Goal: Task Accomplishment & Management: Manage account settings

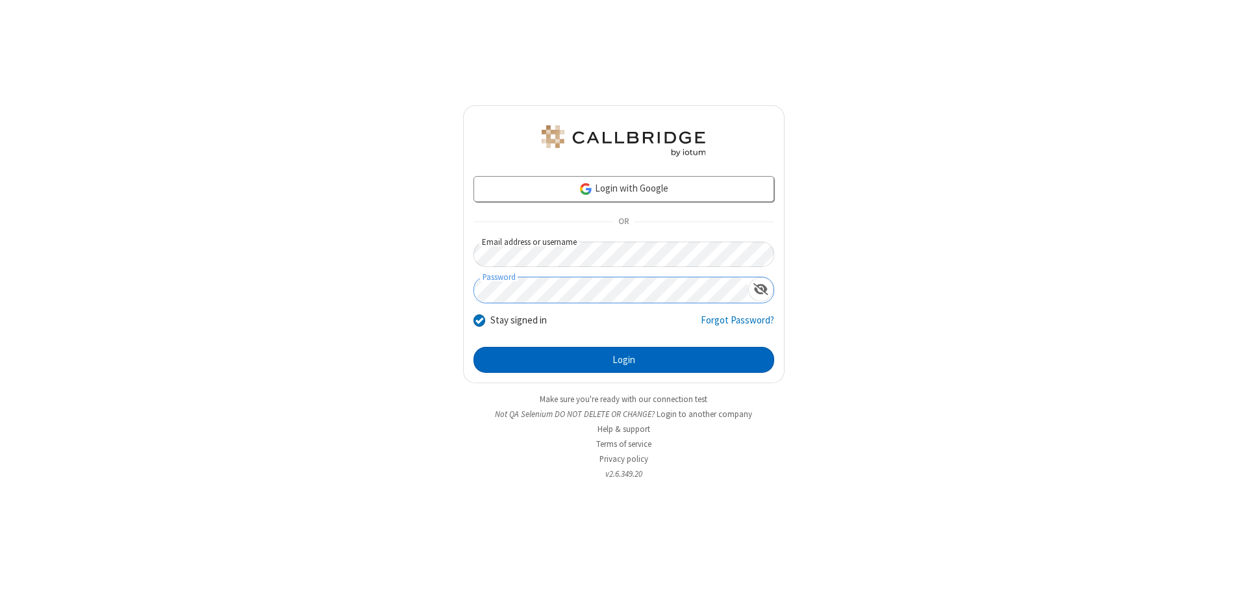
click at [623, 360] on button "Login" at bounding box center [623, 360] width 301 height 26
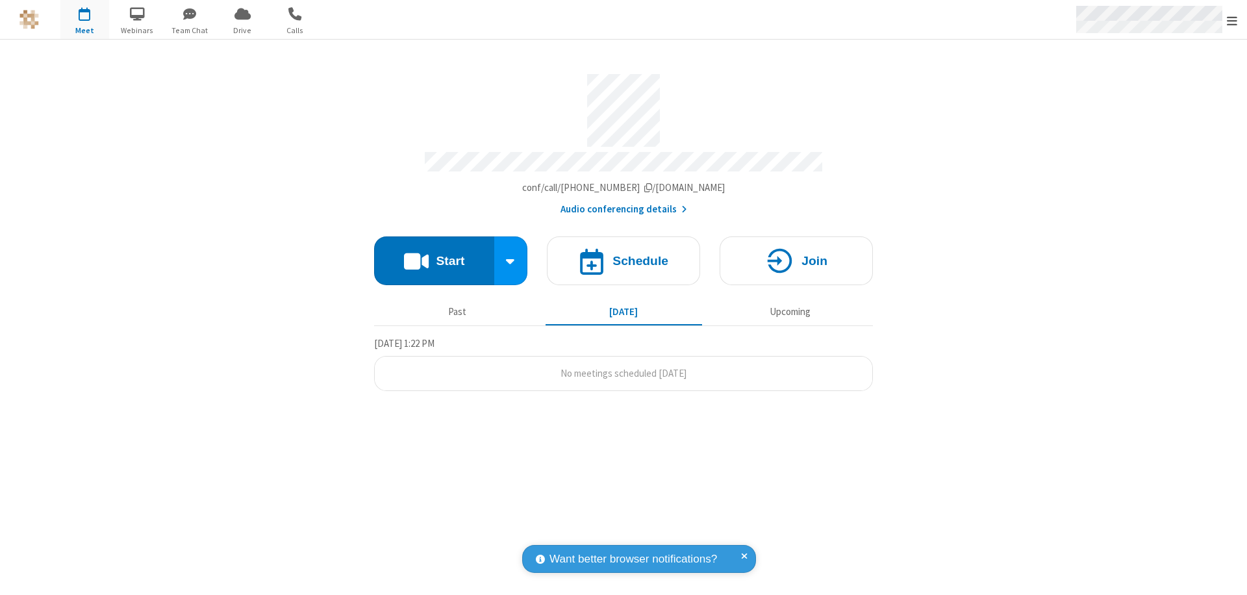
click at [1232, 20] on span "Open menu" at bounding box center [1232, 20] width 10 height 13
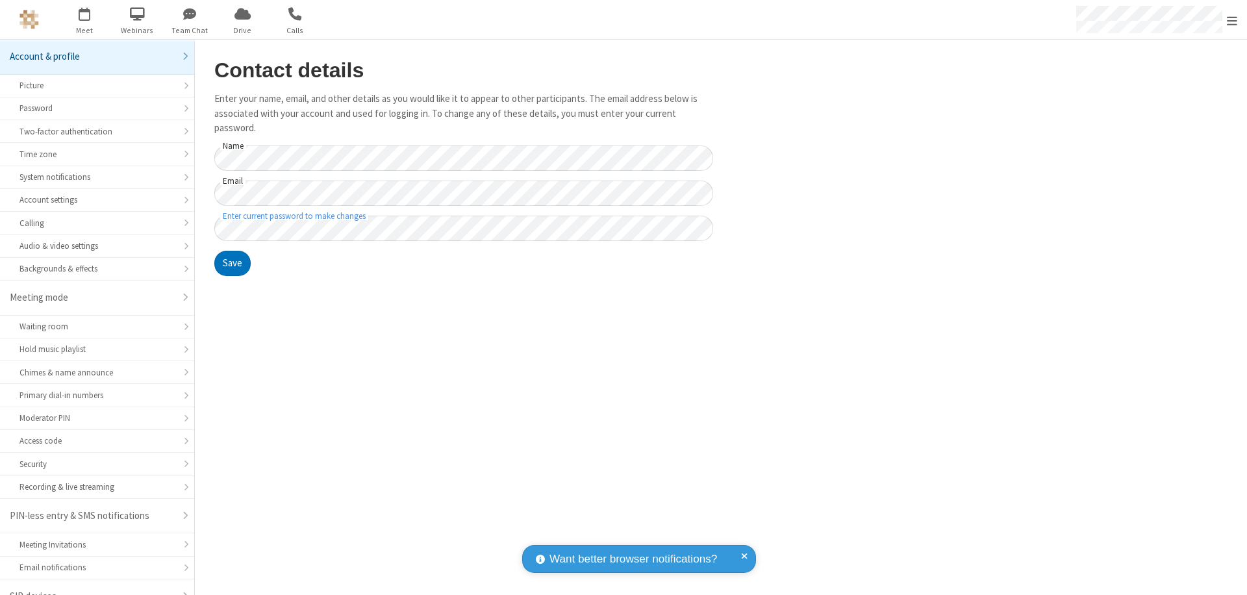
scroll to position [18, 0]
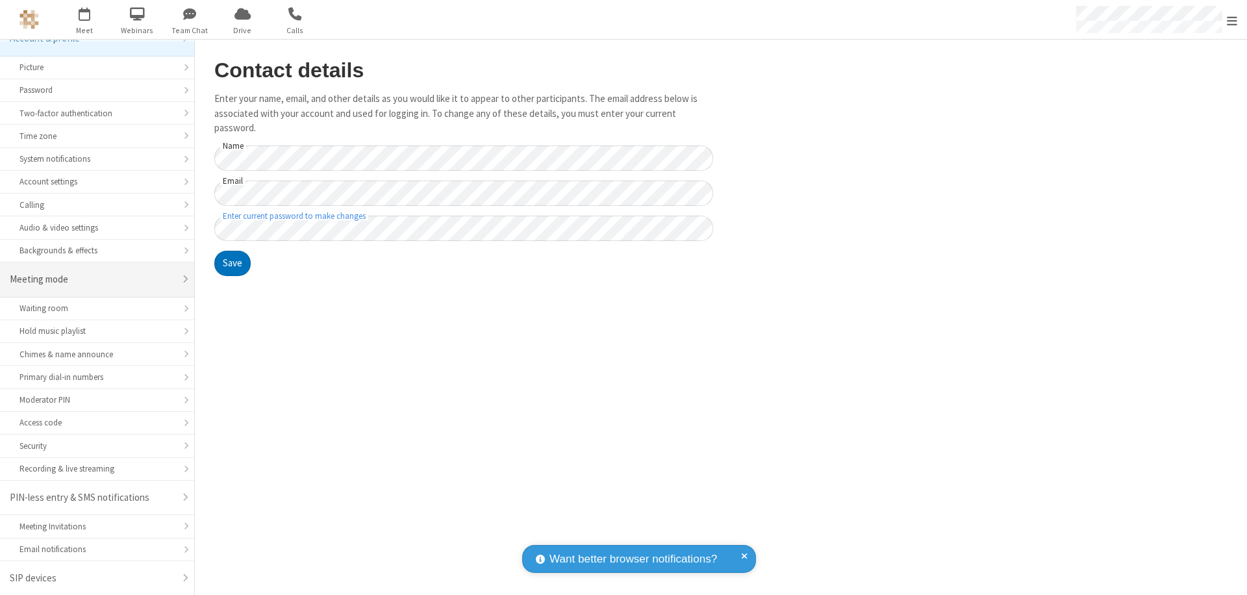
click at [92, 279] on div "Meeting mode" at bounding box center [92, 279] width 165 height 15
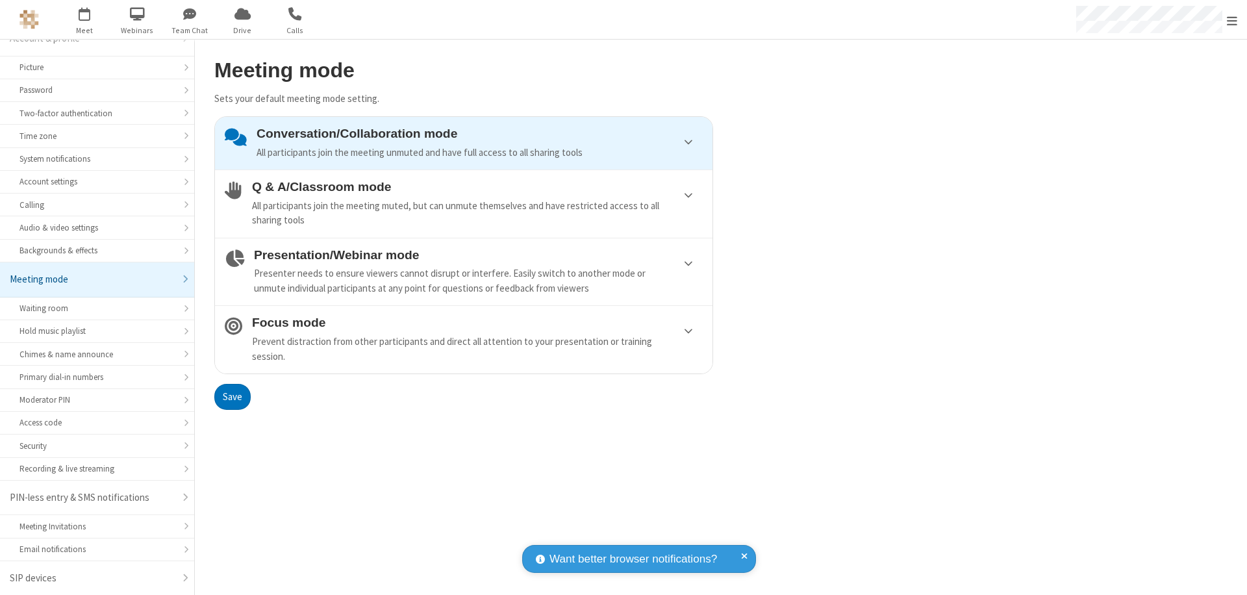
click at [464, 143] on div "Conversation/Collaboration mode All participants join the meeting unmuted and h…" at bounding box center [479, 143] width 446 height 33
click at [232, 396] on button "Save" at bounding box center [232, 397] width 36 height 26
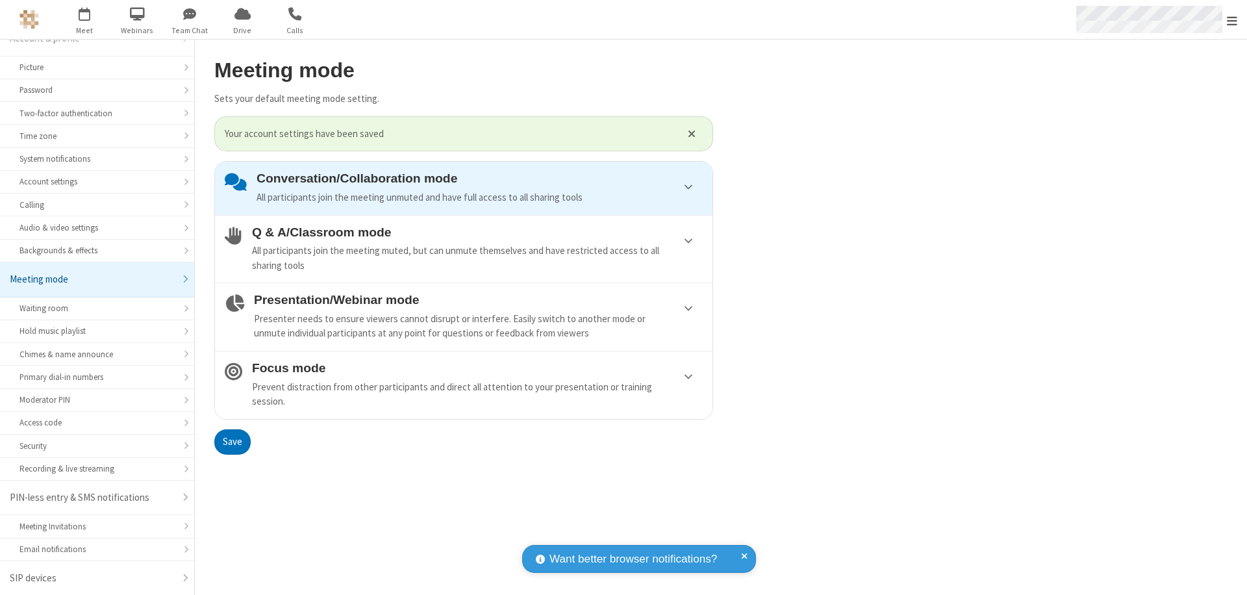
click at [1232, 19] on span "Open menu" at bounding box center [1232, 20] width 10 height 13
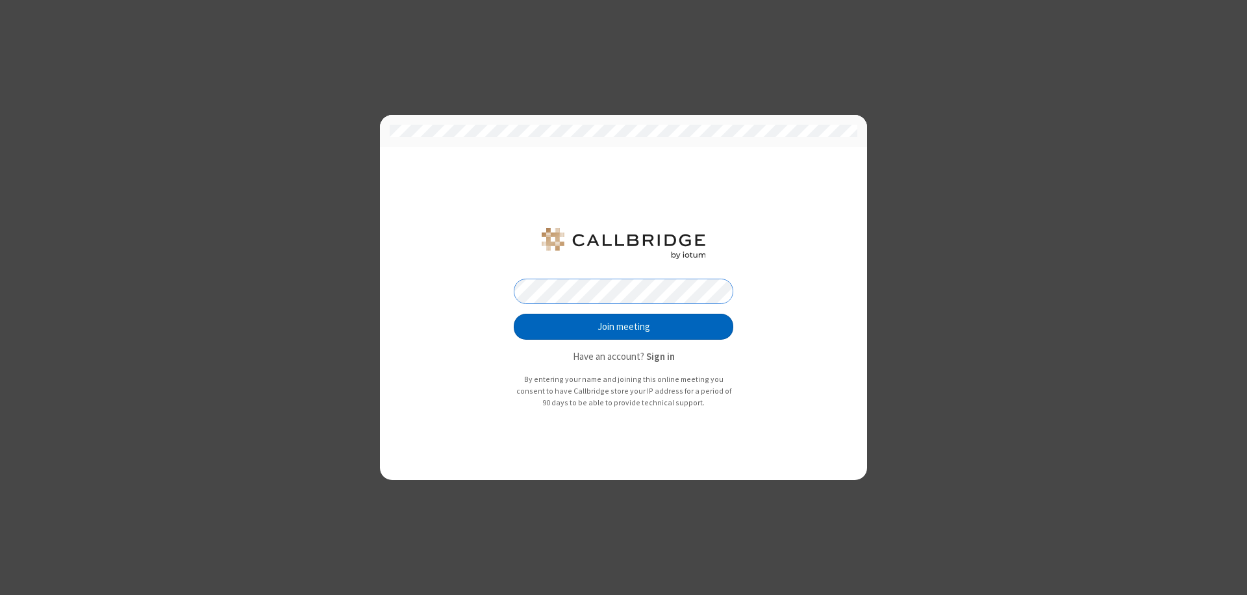
click at [623, 327] on button "Join meeting" at bounding box center [623, 327] width 219 height 26
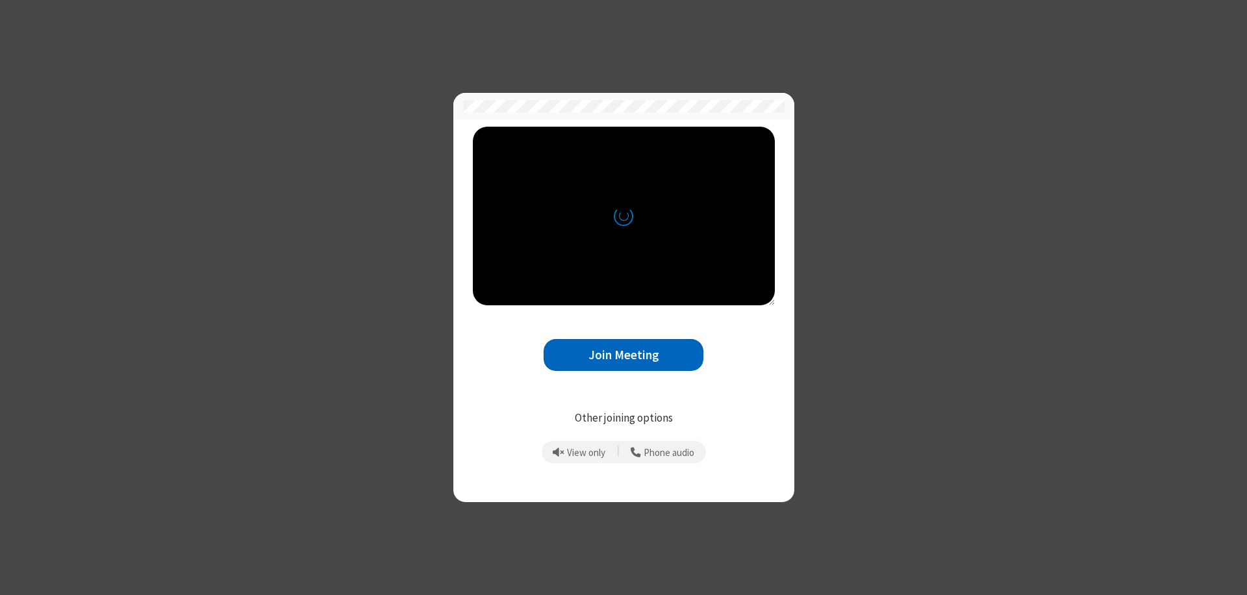
click at [623, 355] on button "Join Meeting" at bounding box center [623, 355] width 160 height 32
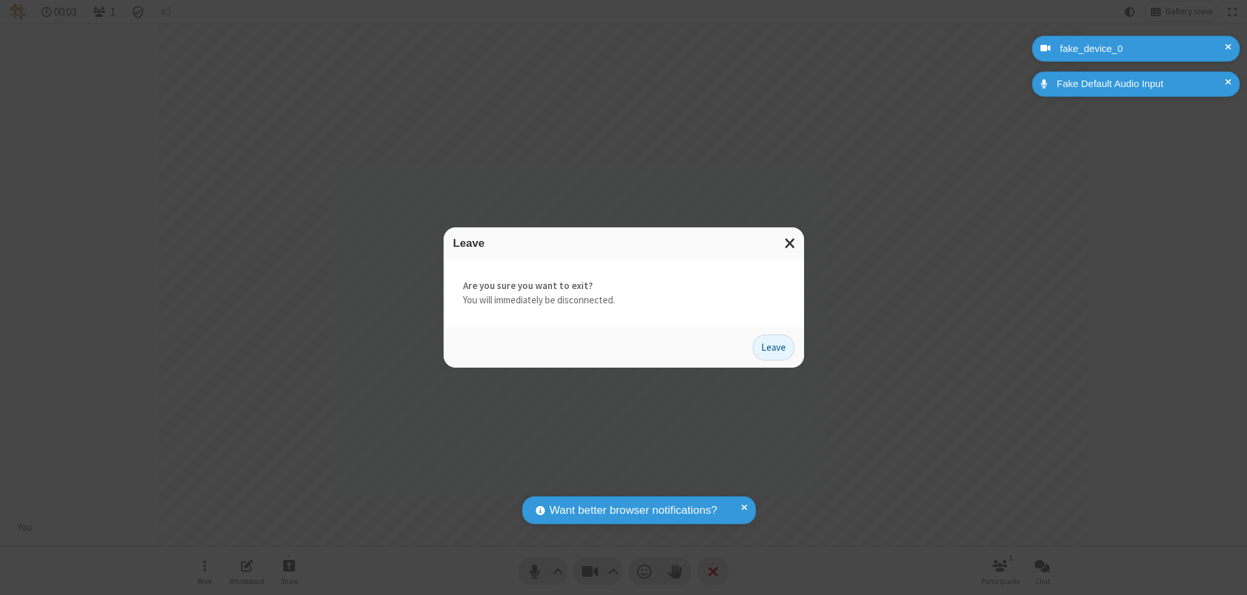
click at [773, 347] on button "Leave" at bounding box center [774, 347] width 42 height 26
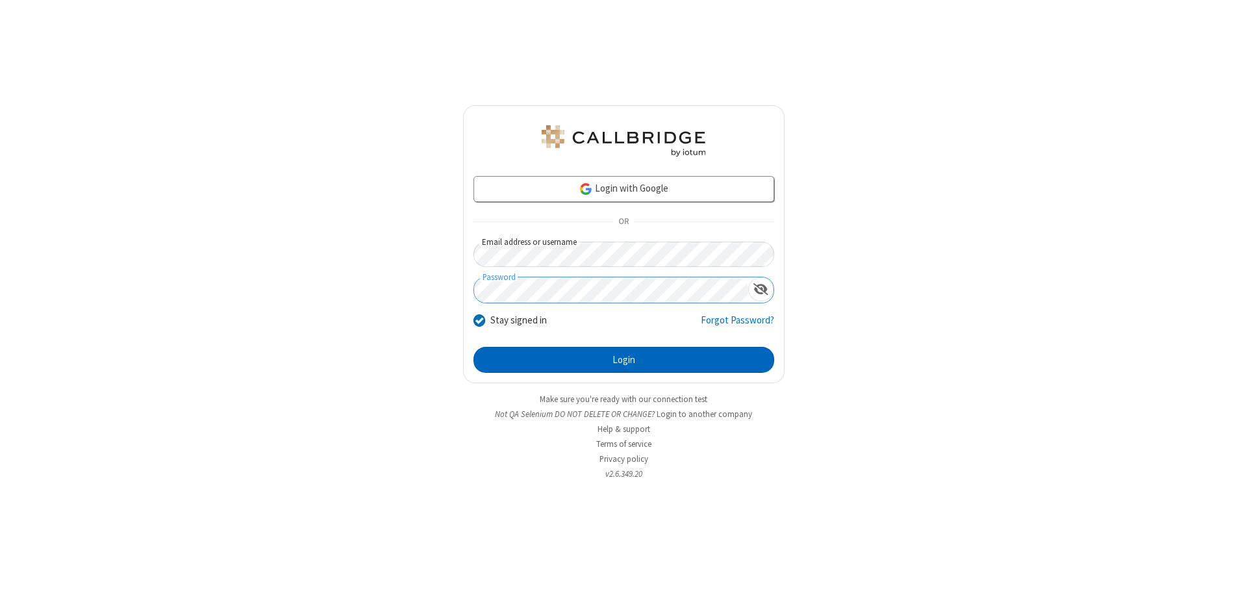
click at [623, 360] on button "Login" at bounding box center [623, 360] width 301 height 26
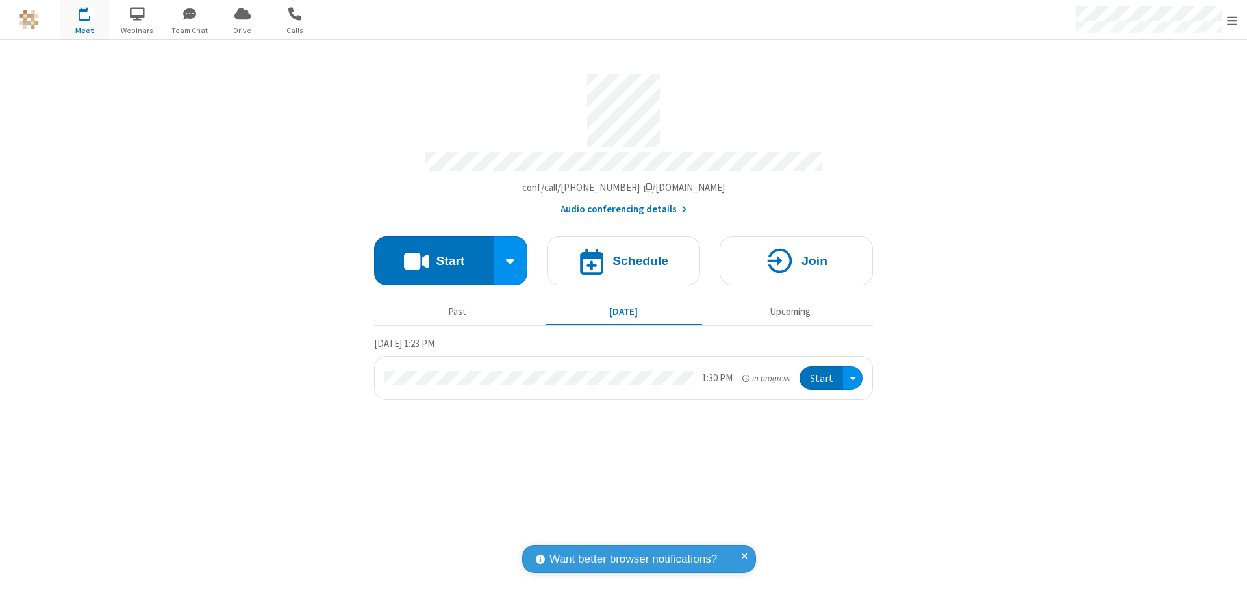
click at [1232, 20] on span "Open menu" at bounding box center [1232, 20] width 10 height 13
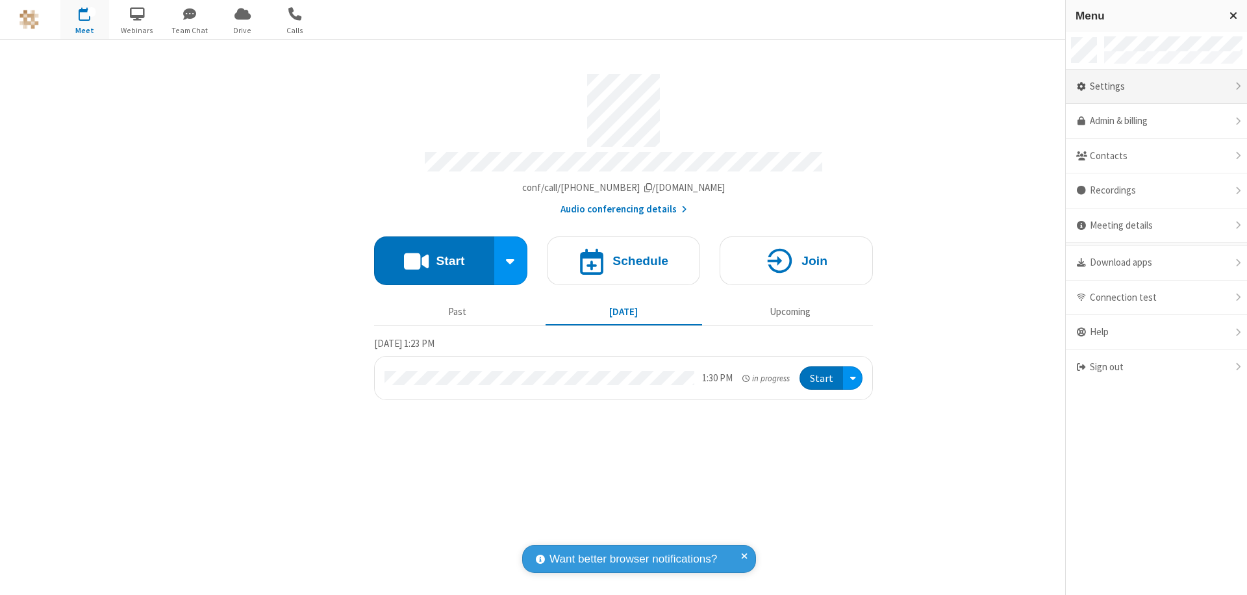
click at [1156, 86] on div "Settings" at bounding box center [1155, 86] width 181 height 35
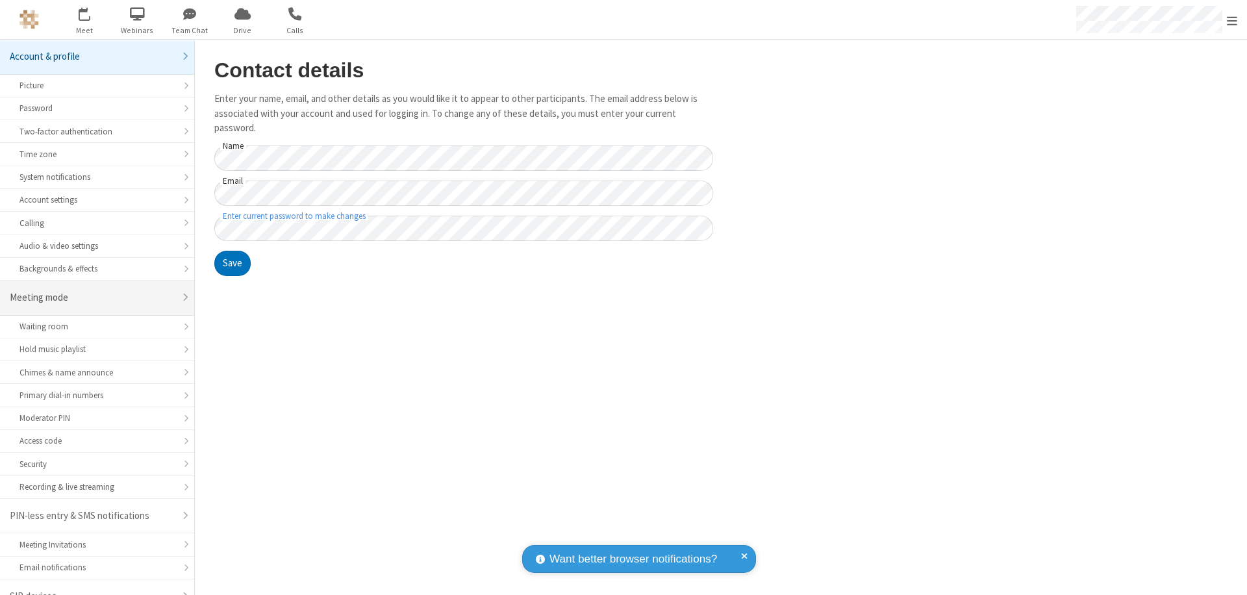
click at [92, 290] on div "Meeting mode" at bounding box center [92, 297] width 165 height 15
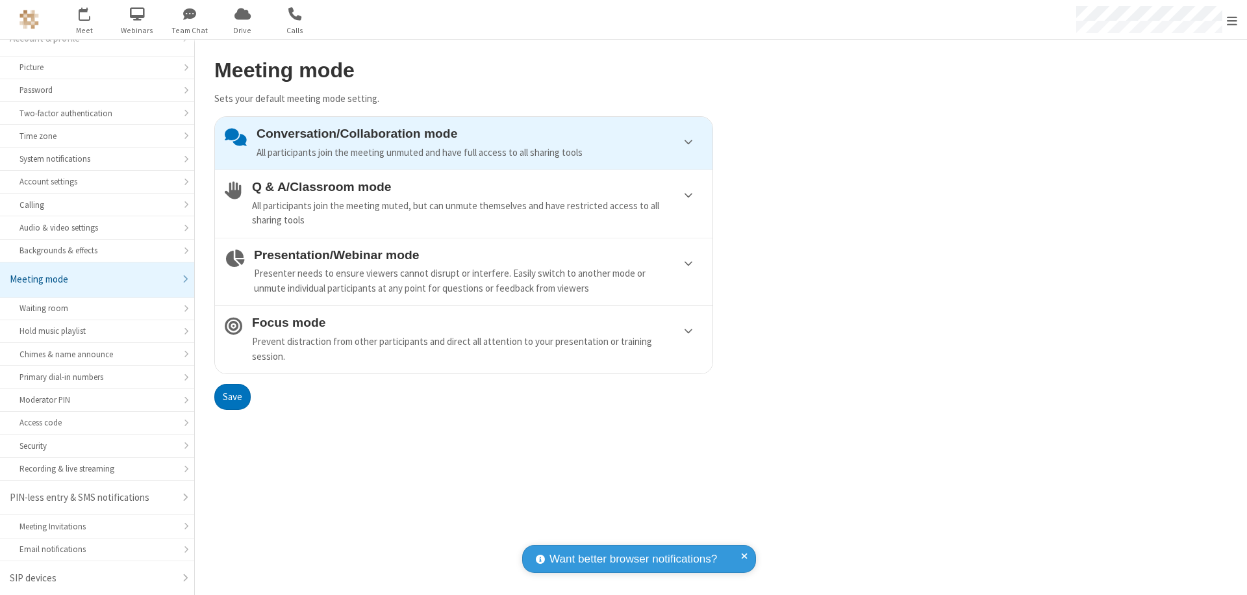
click at [464, 143] on div "Conversation/Collaboration mode All participants join the meeting unmuted and h…" at bounding box center [479, 143] width 446 height 33
click at [232, 396] on button "Save" at bounding box center [232, 397] width 36 height 26
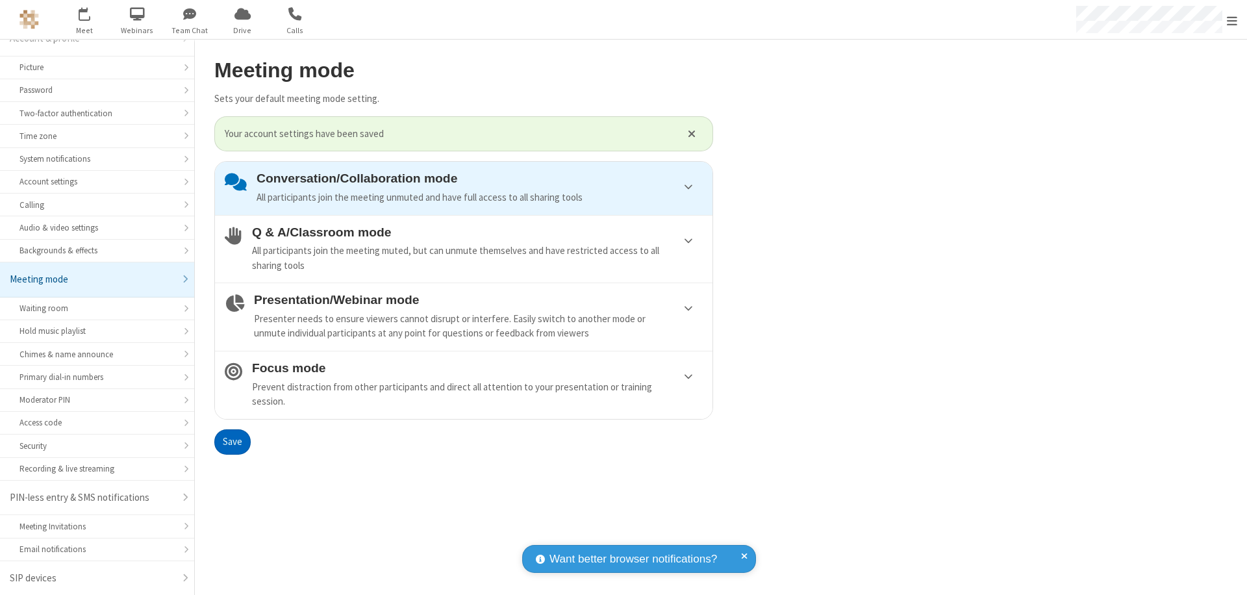
click at [1232, 19] on span "Open menu" at bounding box center [1232, 20] width 10 height 13
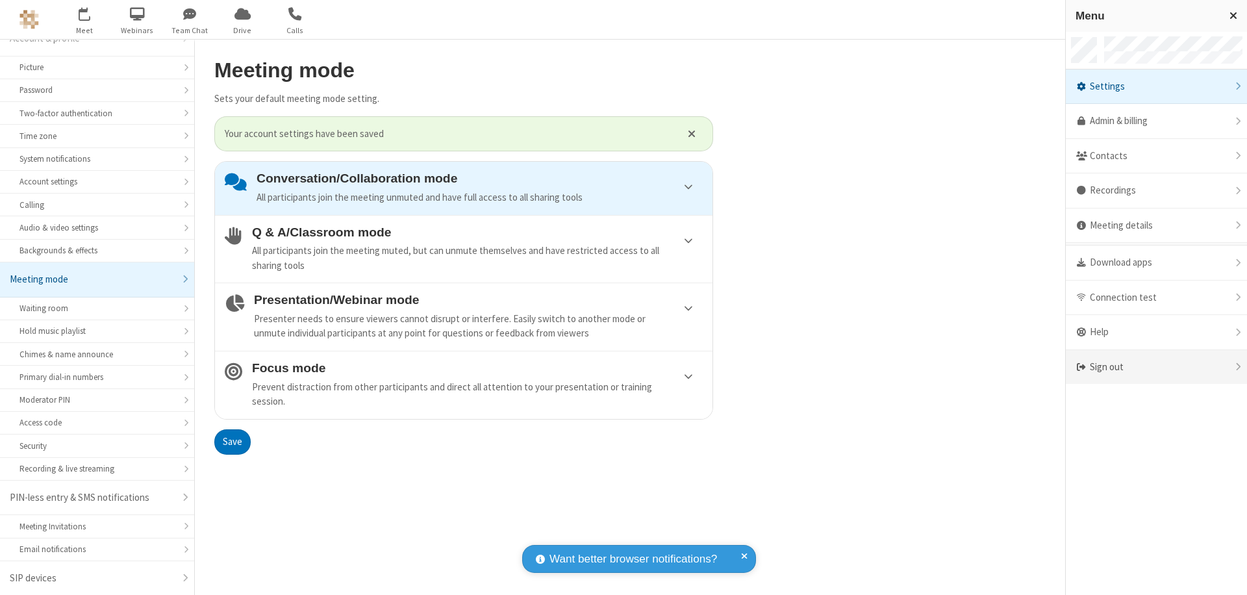
click at [1161, 367] on div "Sign out" at bounding box center [1155, 367] width 181 height 34
